Goal: Transaction & Acquisition: Purchase product/service

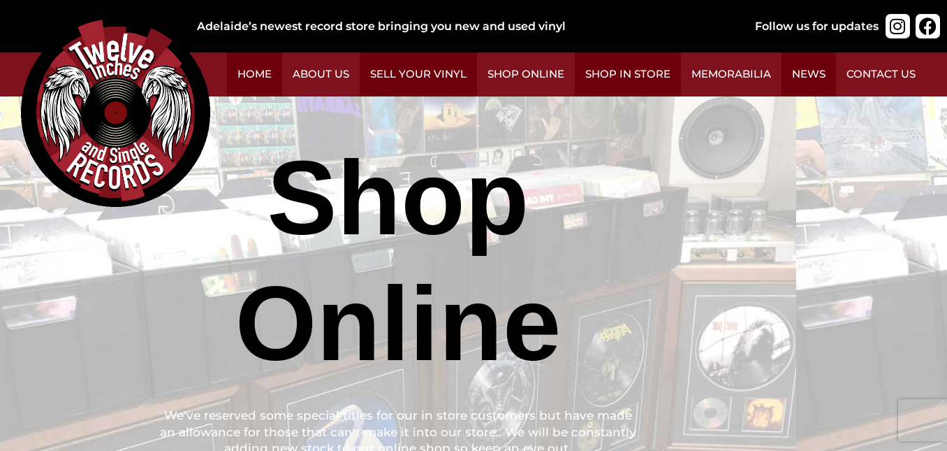
click at [210, 207] on img at bounding box center [115, 111] width 189 height 189
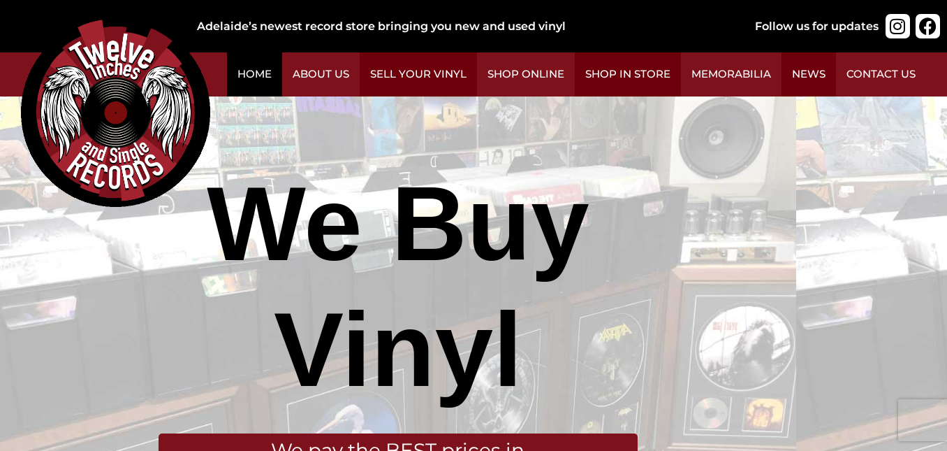
click at [282, 83] on link "Home" at bounding box center [254, 74] width 55 height 44
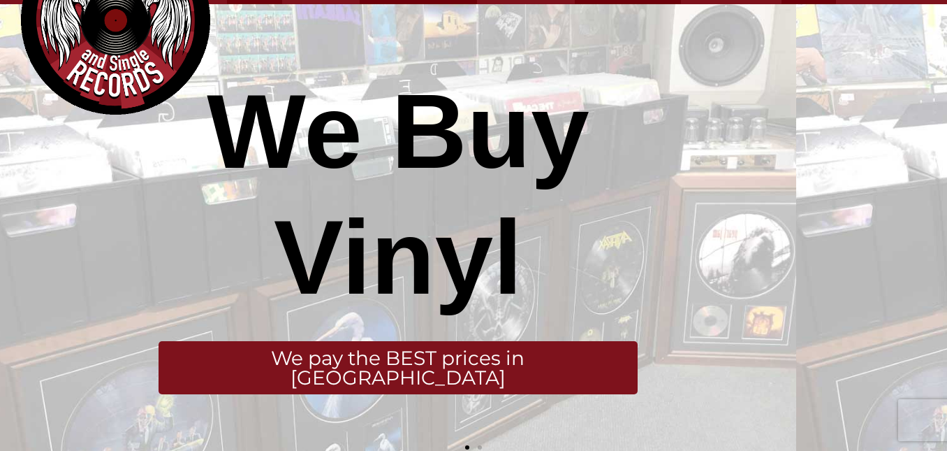
scroll to position [93, 0]
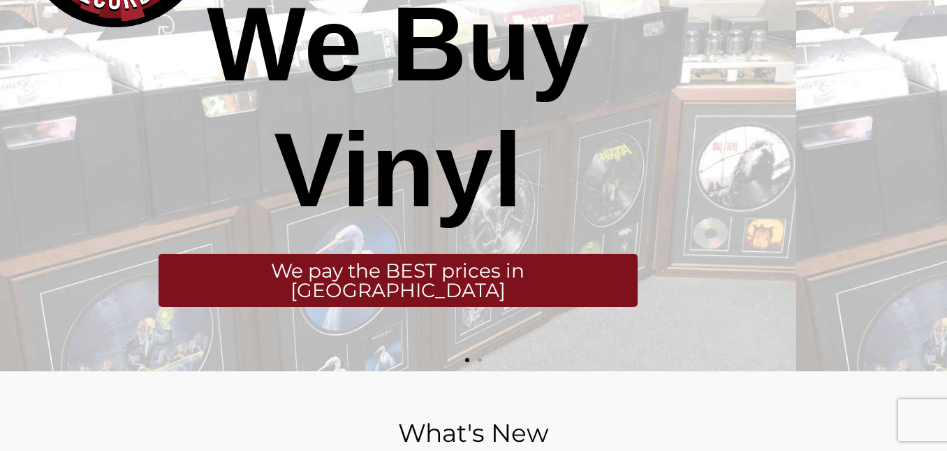
scroll to position [233, 0]
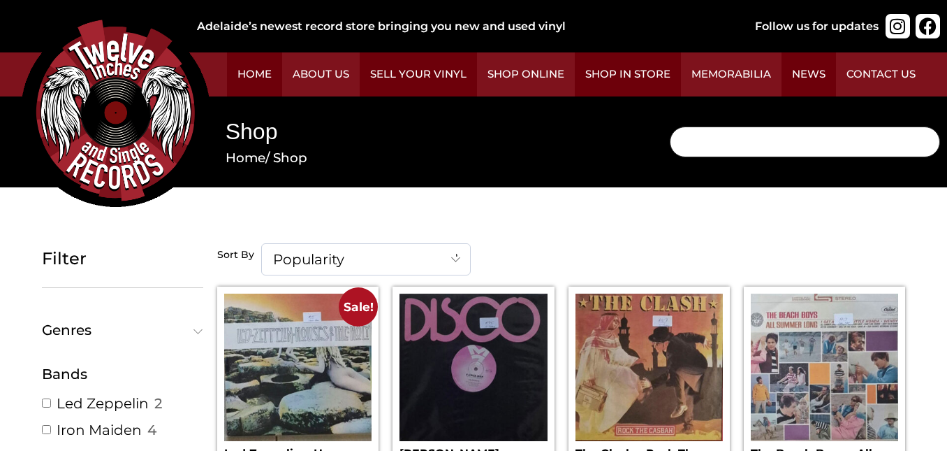
click at [670, 157] on input "Search" at bounding box center [805, 141] width 270 height 31
type input "stray kids"
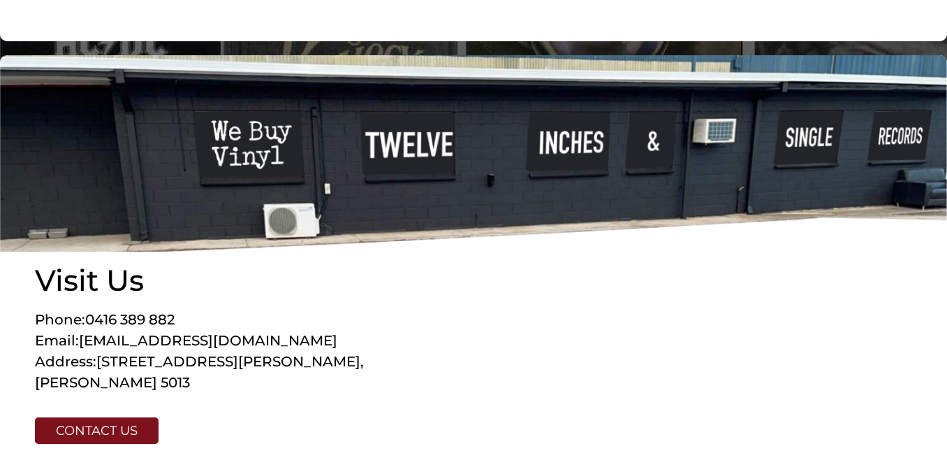
scroll to position [1072, 0]
